Goal: Task Accomplishment & Management: Manage account settings

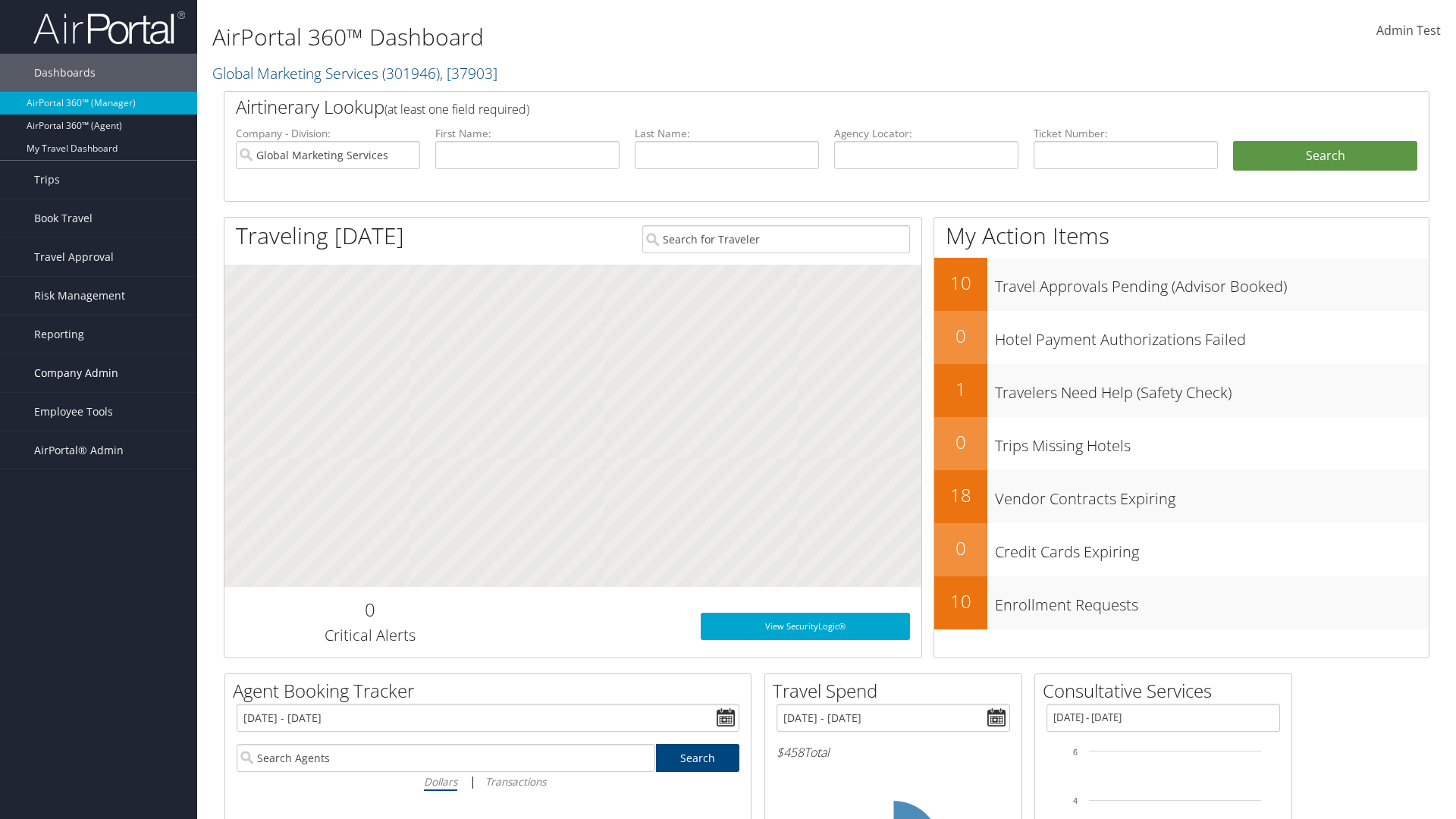
click at [98, 373] on span "Company Admin" at bounding box center [76, 373] width 84 height 38
click at [98, 653] on link "Report Settings" at bounding box center [98, 653] width 197 height 22
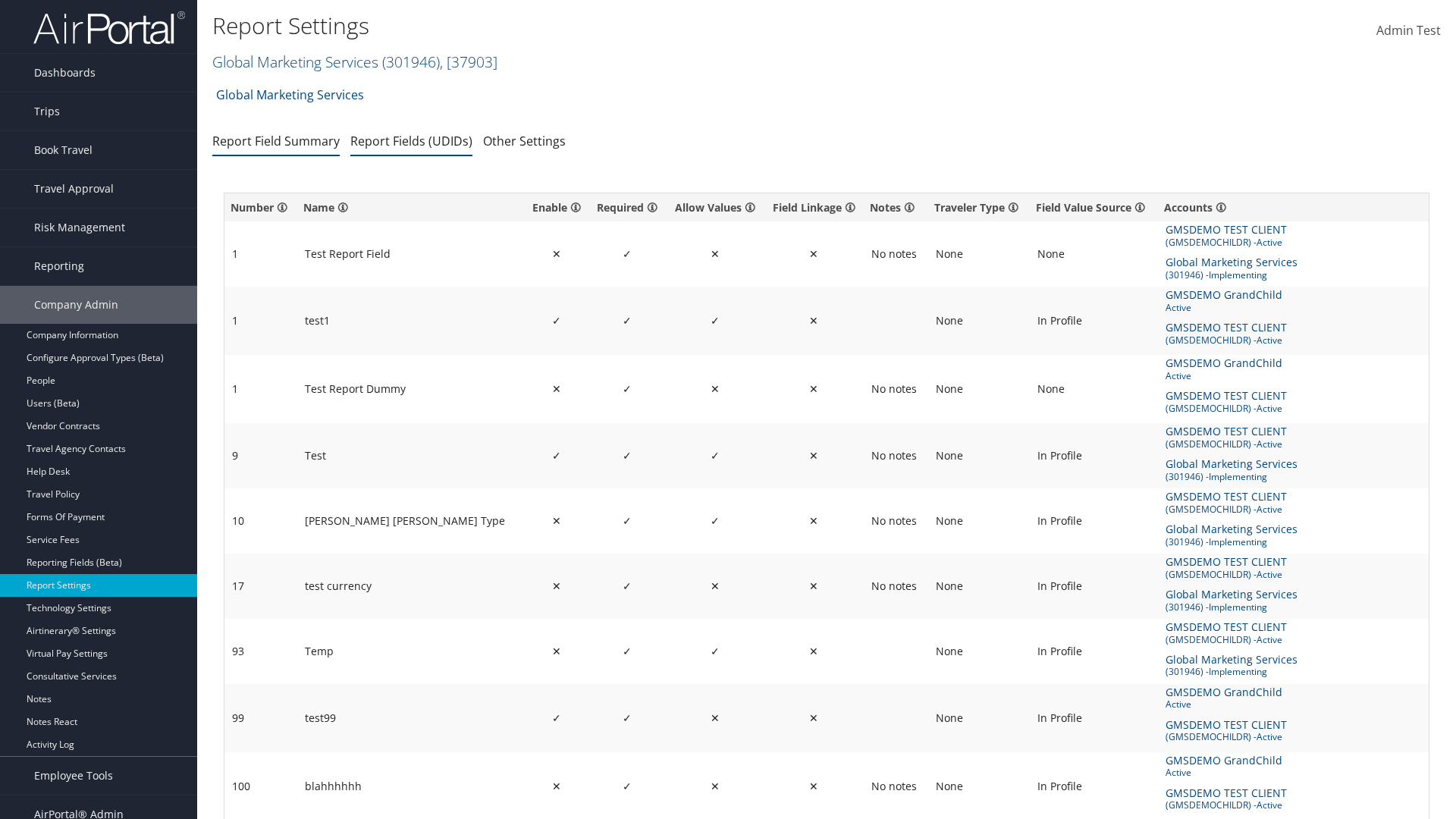
click at [411, 140] on link "Report Fields (UDIDs)" at bounding box center [412, 142] width 122 height 17
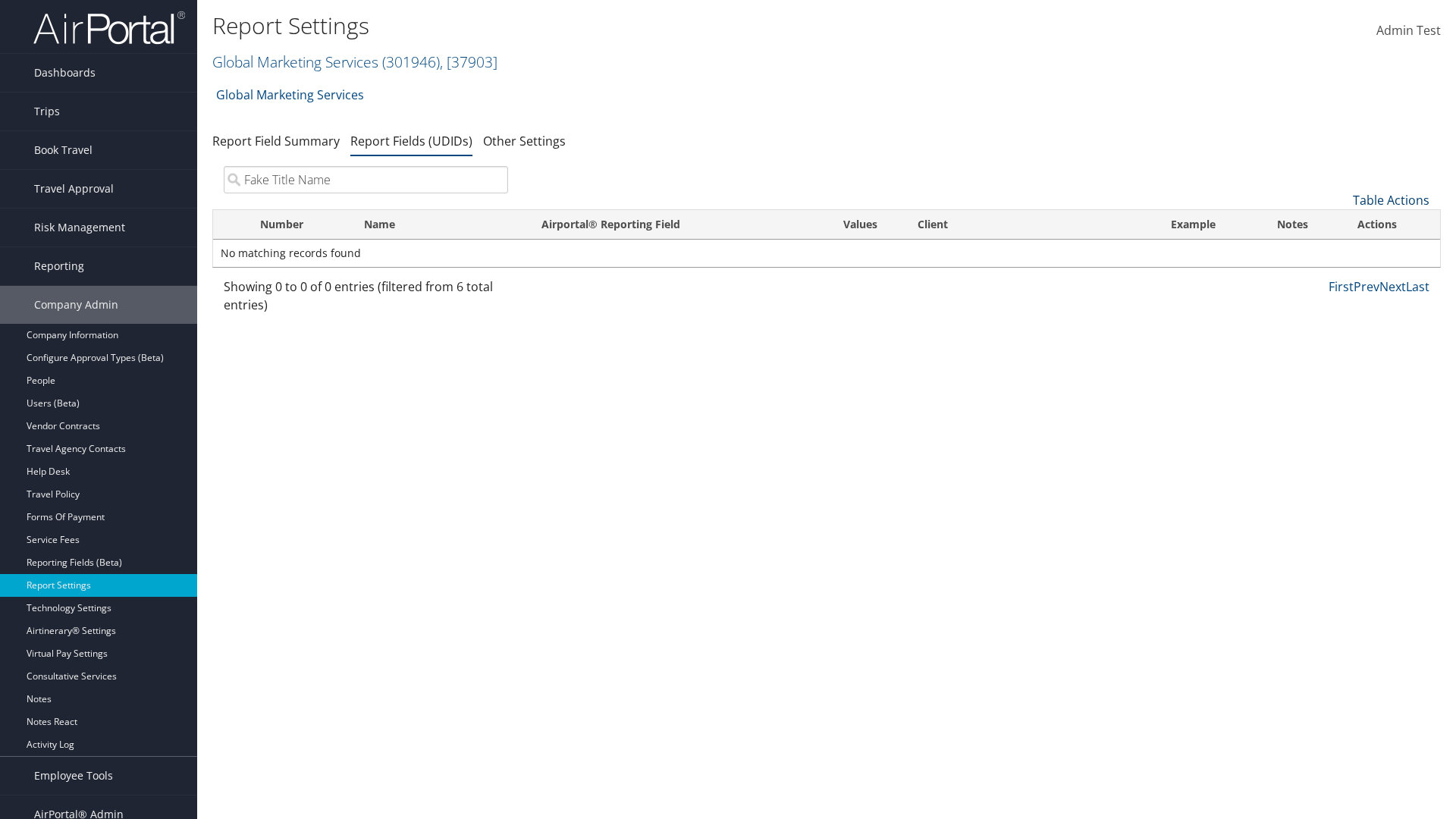
type input "Fake Title Name"
click at [1391, 200] on link "Table Actions" at bounding box center [1391, 200] width 77 height 17
click at [1340, 224] on link "New Record" at bounding box center [1341, 224] width 200 height 26
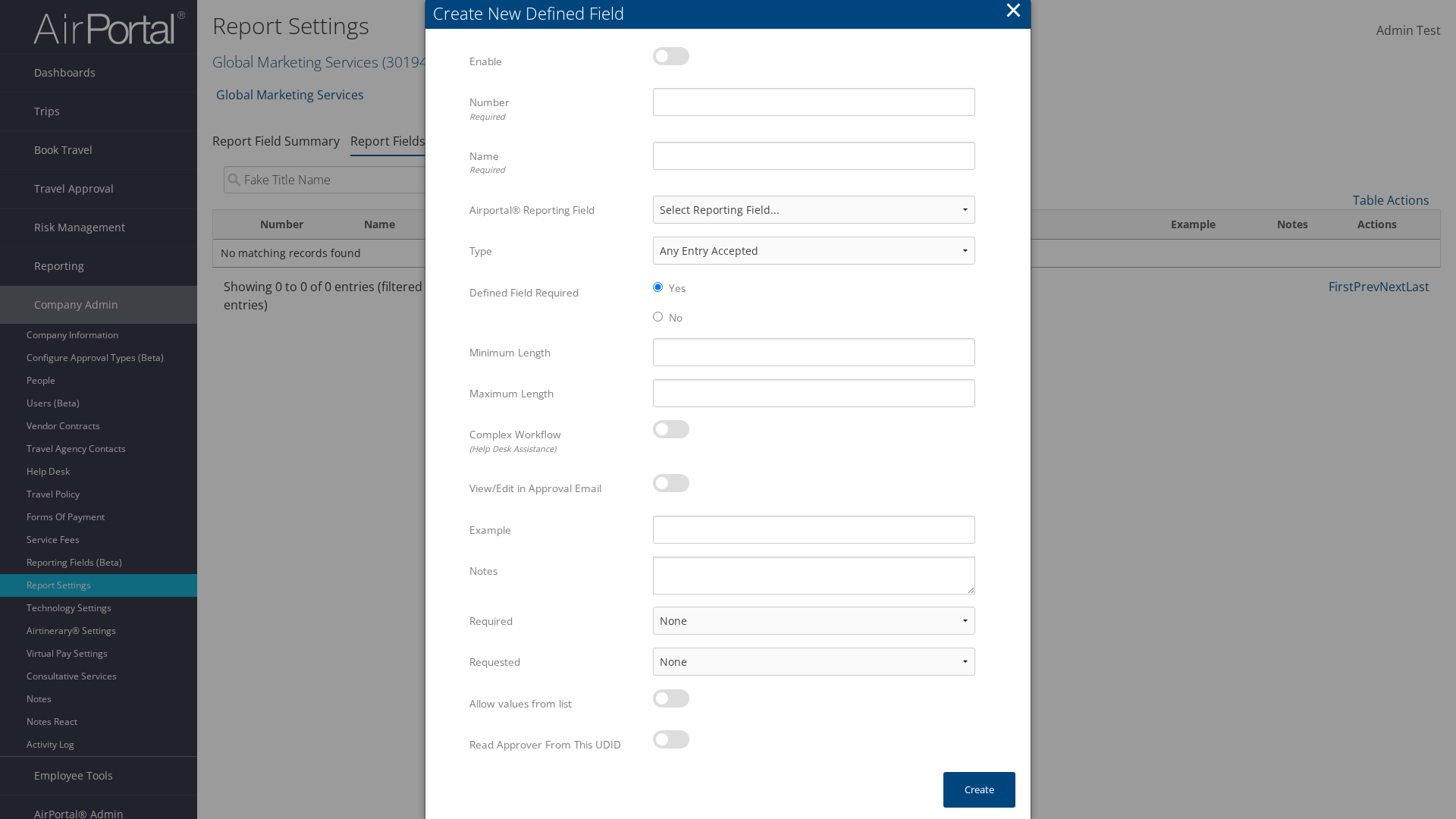
click at [672, 56] on label at bounding box center [671, 56] width 36 height 19
click at [671, 56] on input "checkbox" at bounding box center [665, 59] width 10 height 10
checkbox input "true"
click at [814, 155] on input "Name Required" at bounding box center [814, 155] width 323 height 28
type input "Fake Title Name"
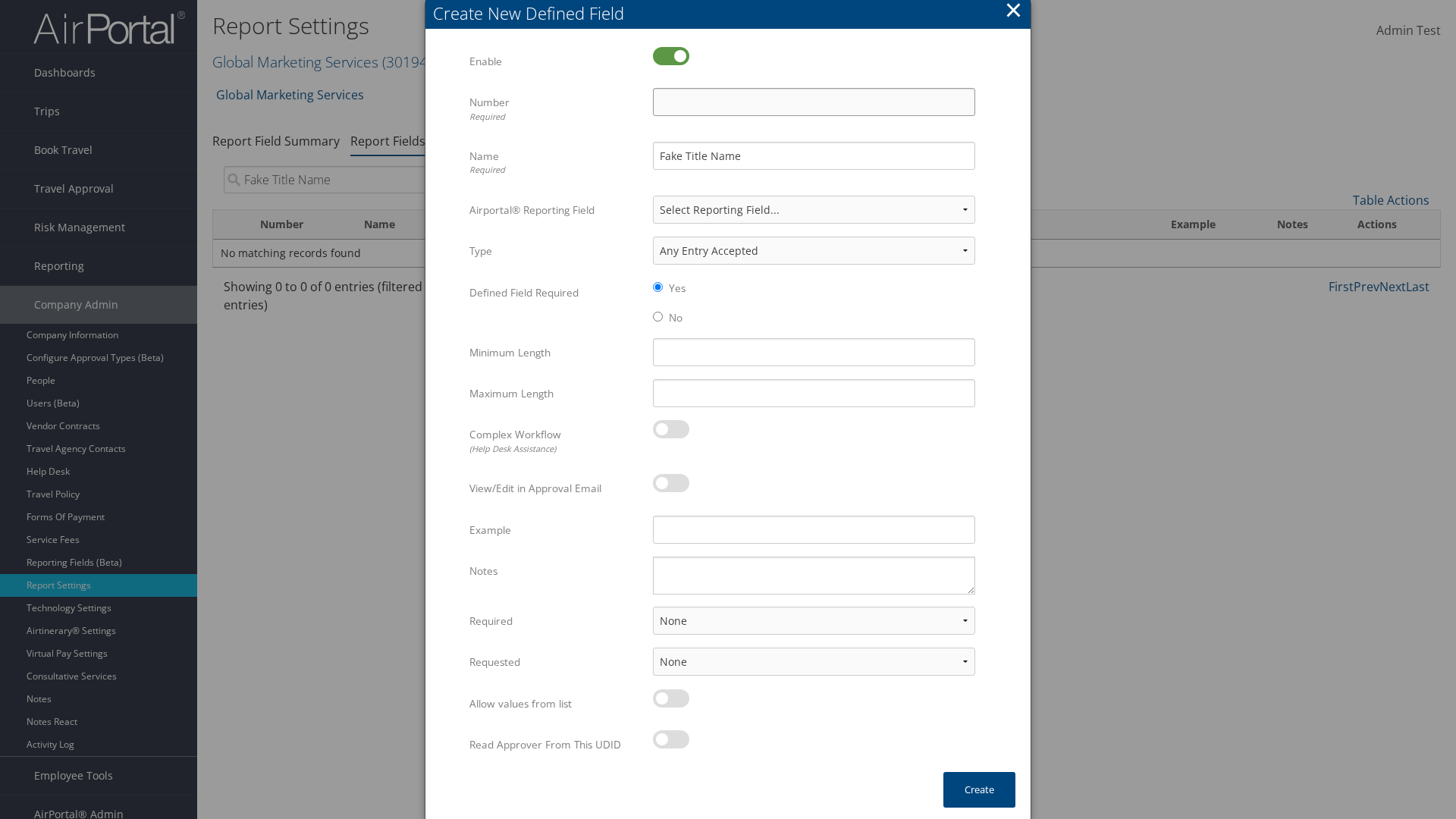
click at [814, 101] on input "Number Required" at bounding box center [814, 102] width 323 height 28
type input "333"
click at [979, 789] on button "Create" at bounding box center [979, 790] width 72 height 36
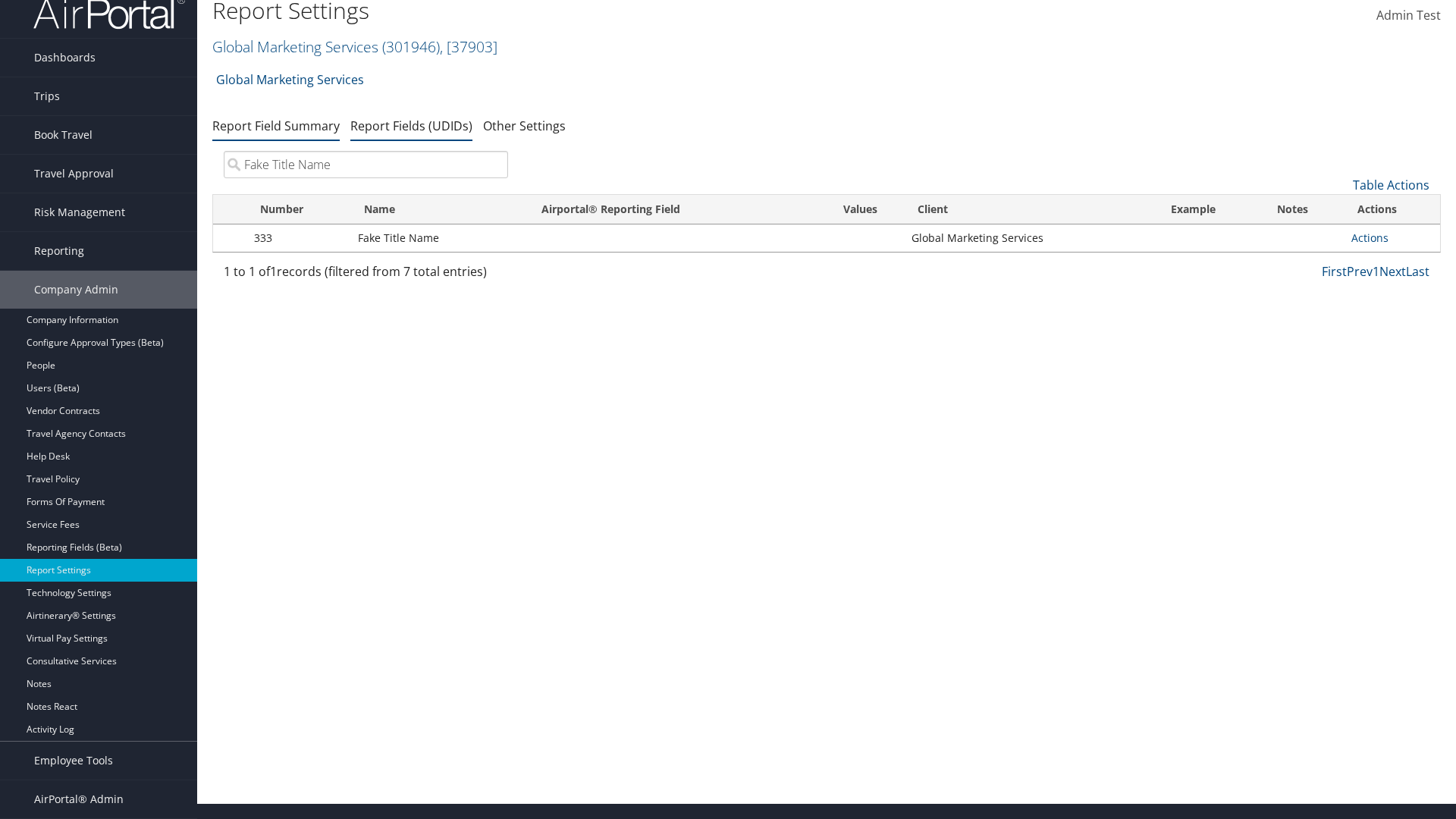
click at [276, 135] on link "Report Field Summary" at bounding box center [275, 126] width 128 height 17
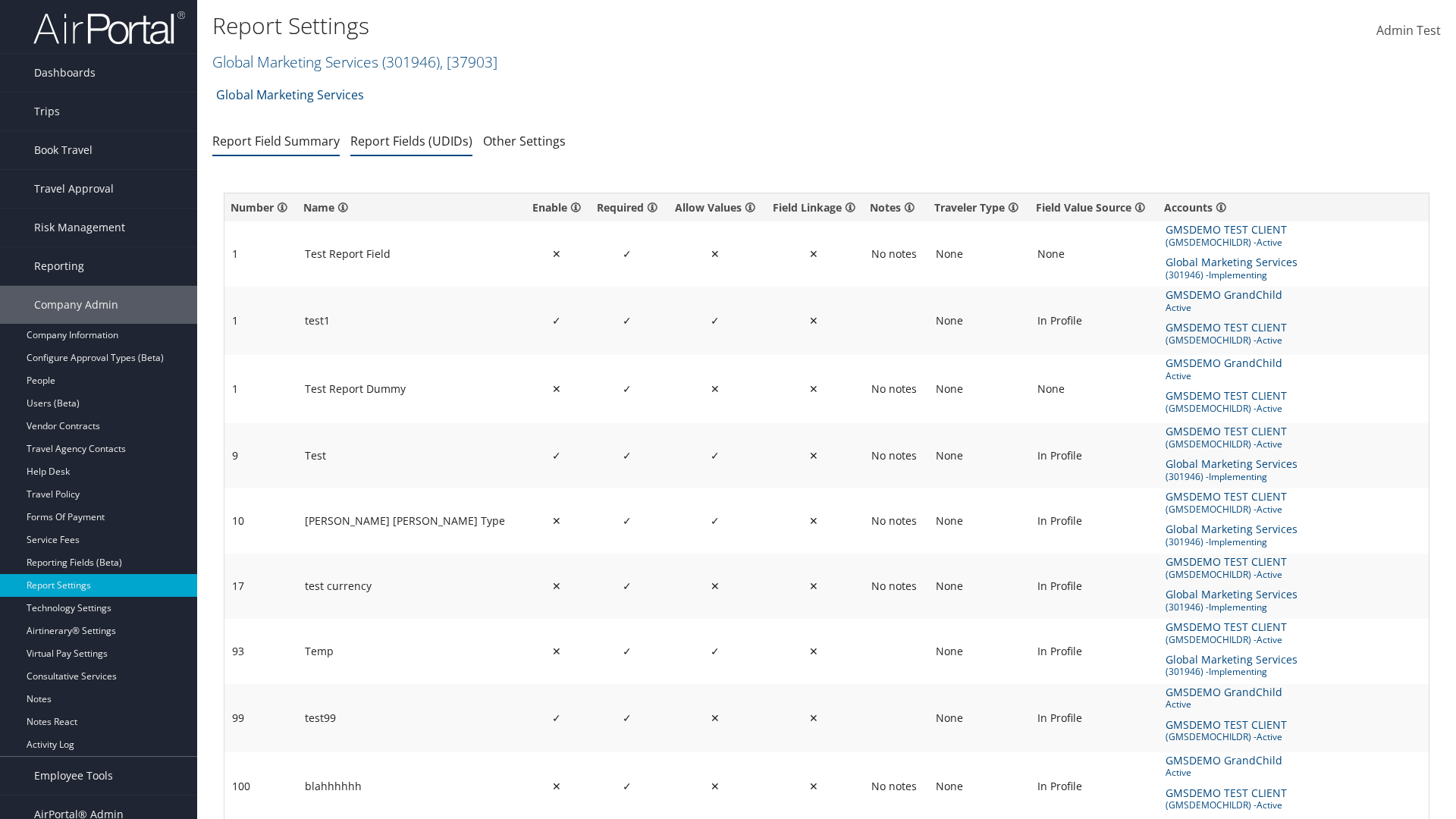
click at [411, 140] on link "Report Fields (UDIDs)" at bounding box center [412, 142] width 122 height 17
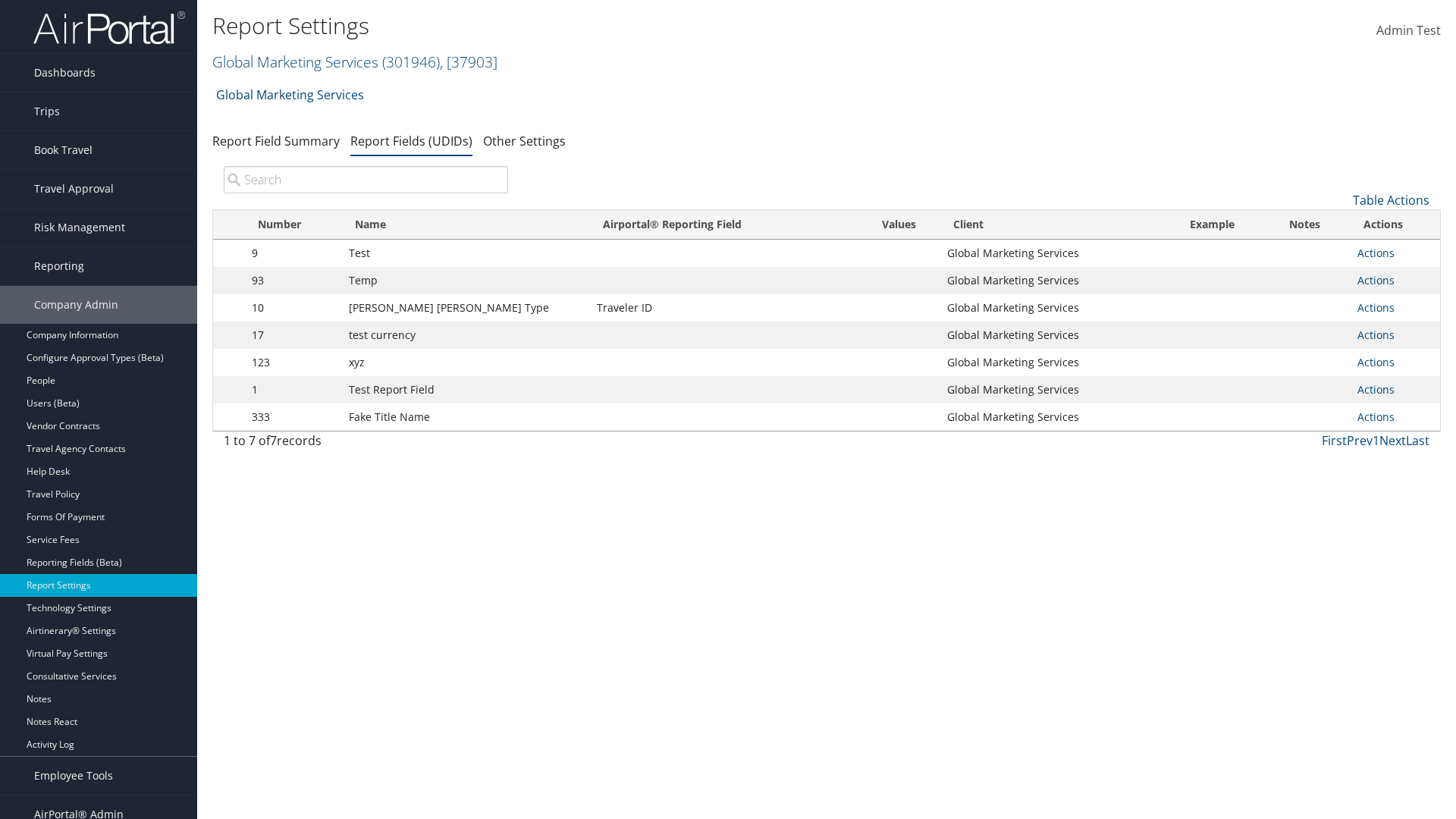
click at [365, 179] on input "search" at bounding box center [366, 179] width 285 height 27
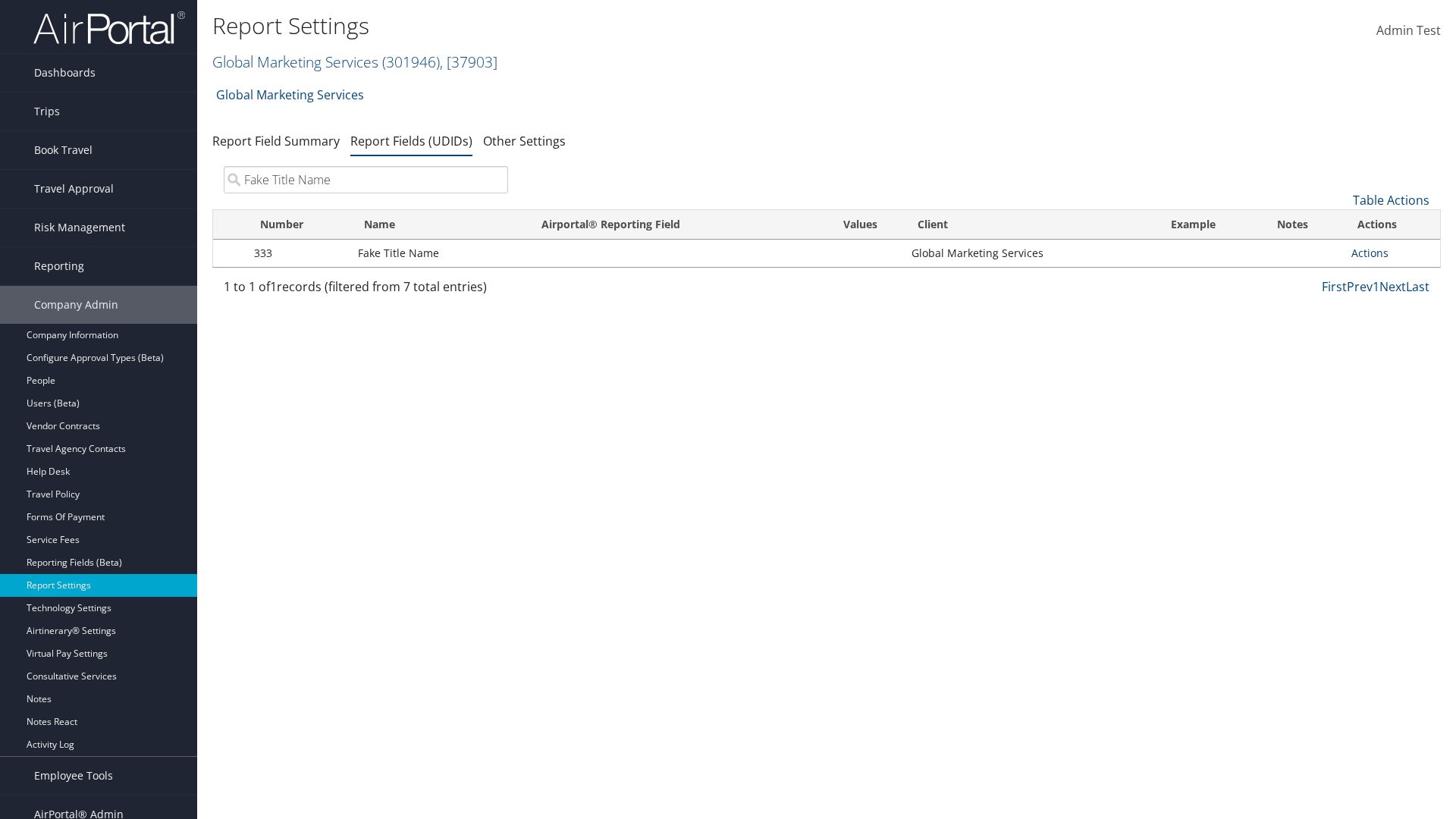
type input "Fake Title Name"
click at [1369, 252] on link "Actions" at bounding box center [1370, 253] width 37 height 15
click at [1310, 353] on link "Delete" at bounding box center [1310, 353] width 150 height 26
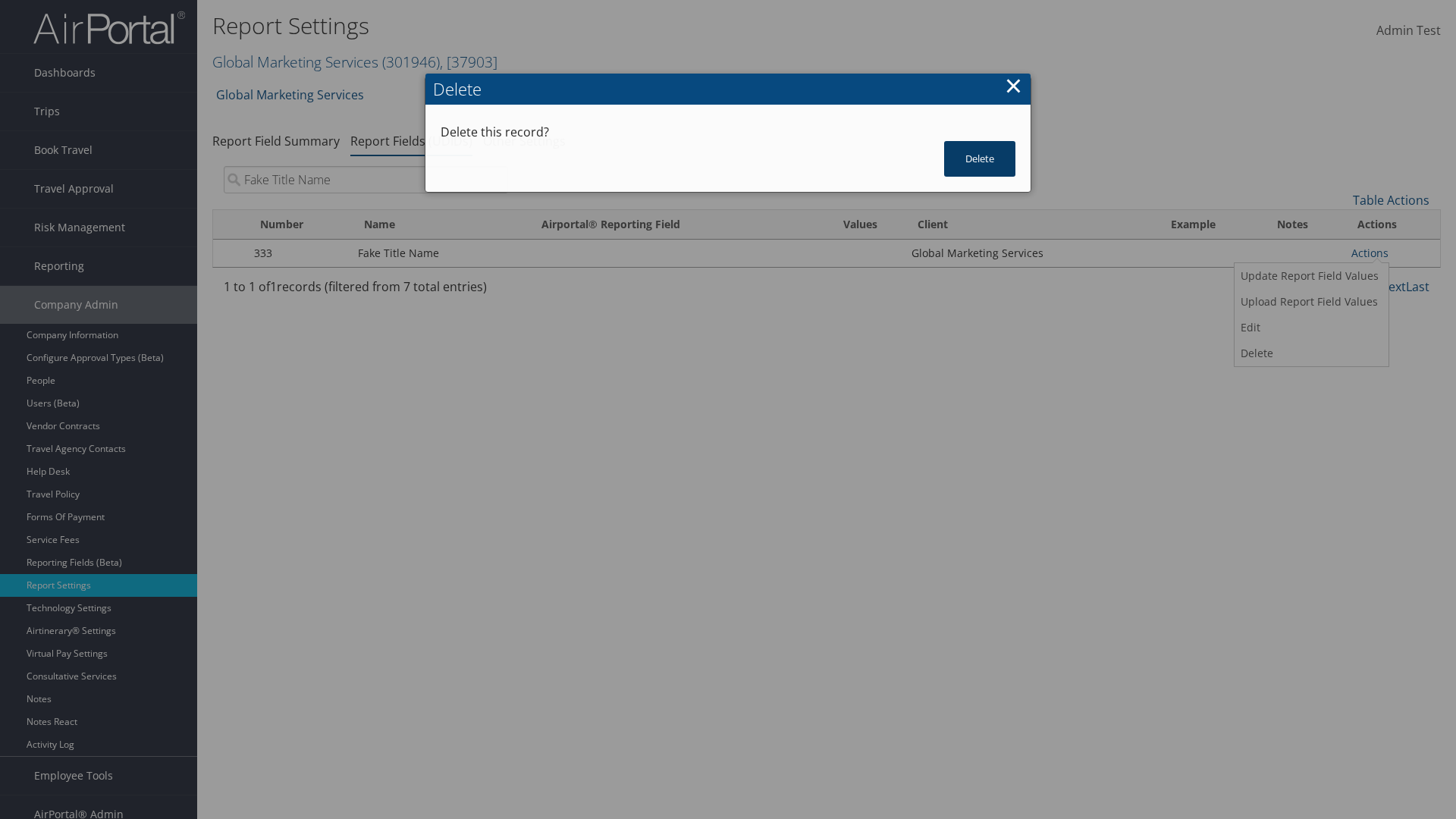
click at [980, 141] on button "Delete" at bounding box center [979, 159] width 71 height 36
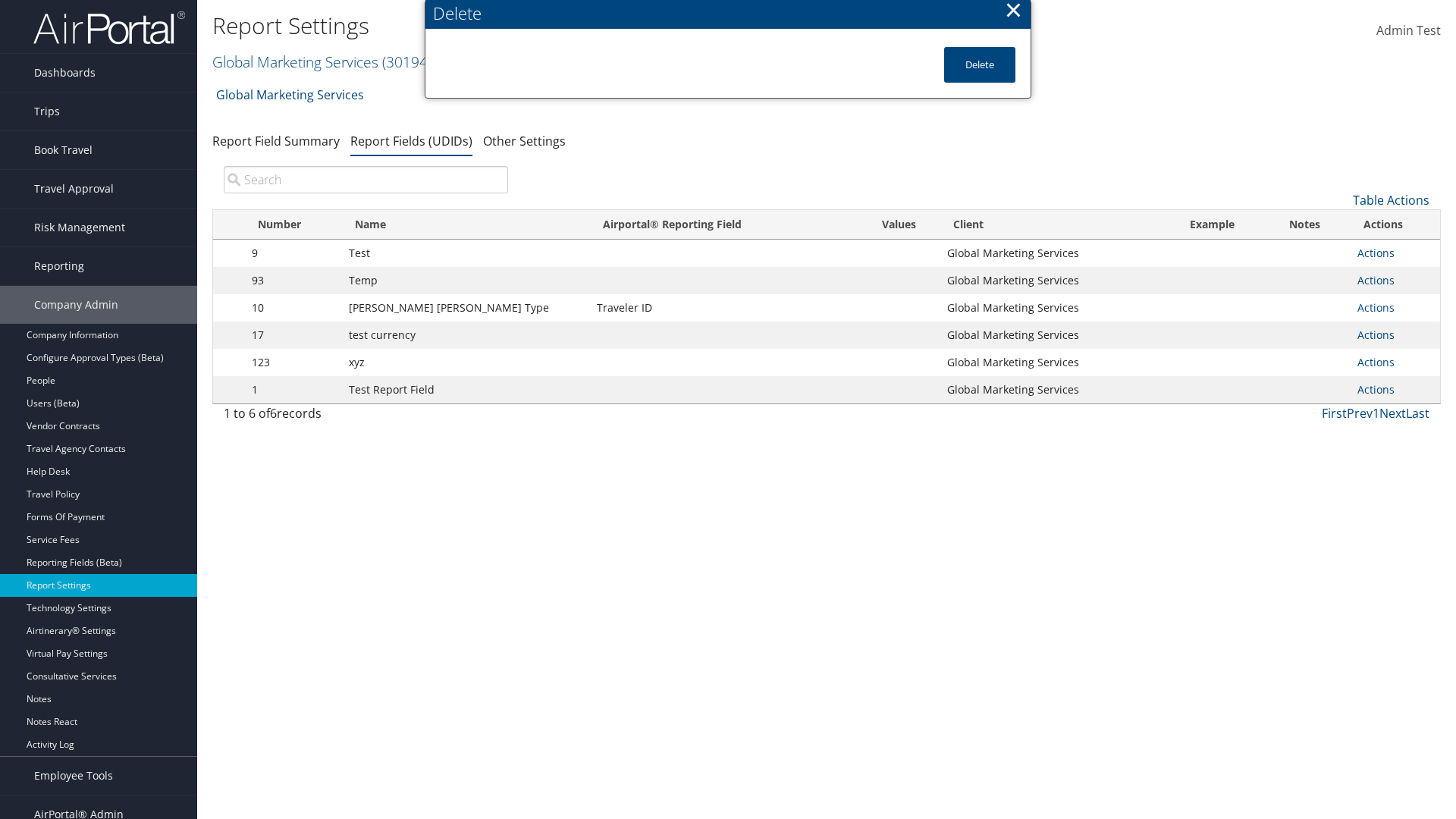
click at [365, 179] on input "search" at bounding box center [366, 179] width 285 height 27
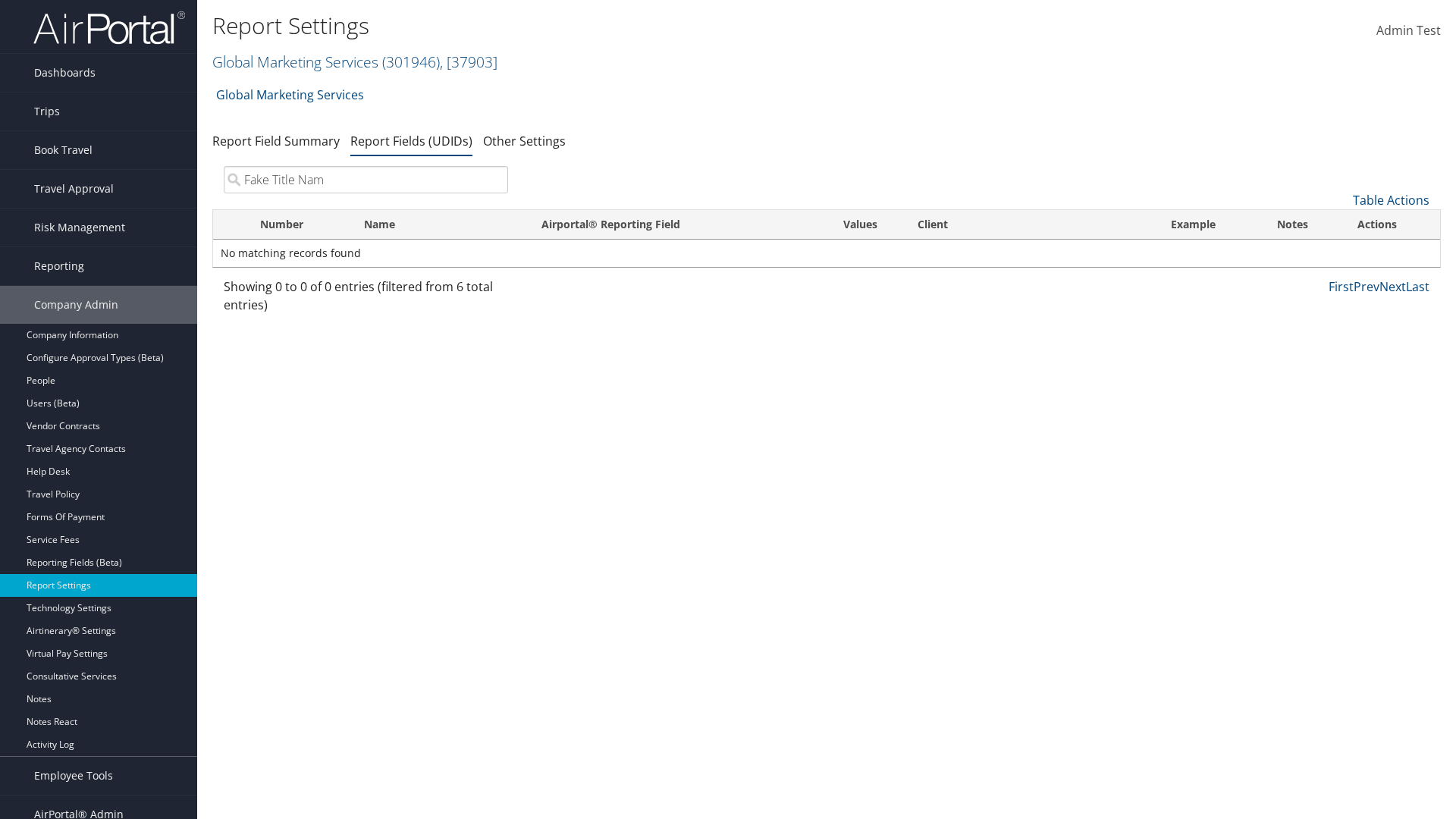
type input "Fake Title Name"
click at [365, 179] on input "search" at bounding box center [366, 179] width 285 height 27
